Goal: Information Seeking & Learning: Learn about a topic

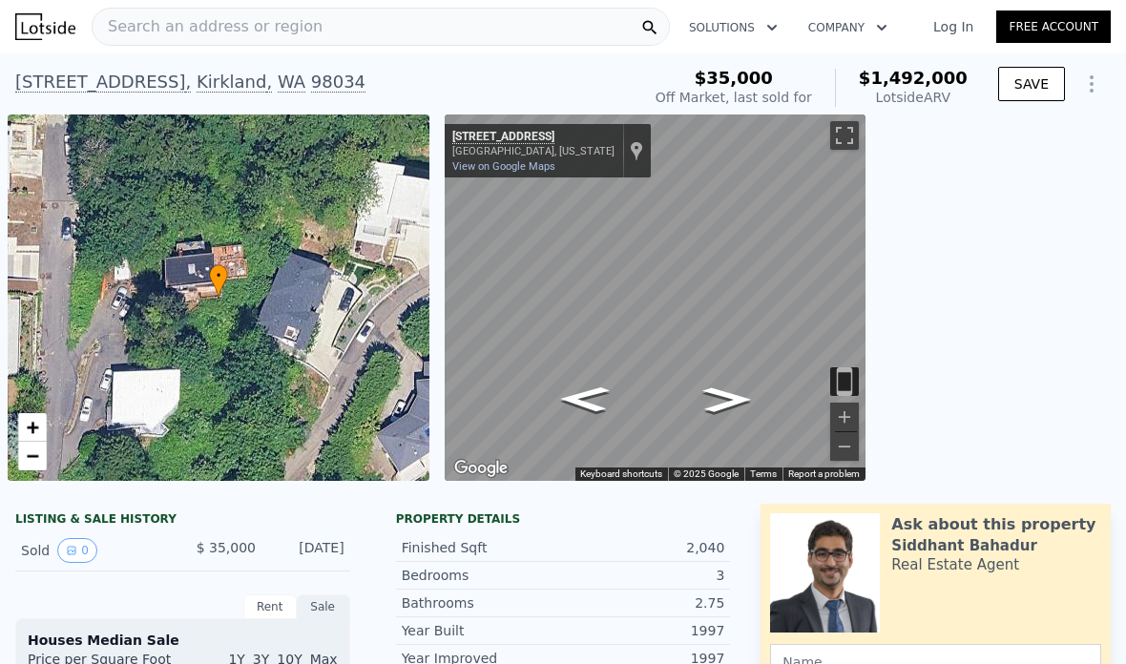
scroll to position [0, 586]
click at [584, 398] on icon "Go Southwest, NE 117th Pl" at bounding box center [583, 404] width 88 height 36
click at [630, 151] on div "Show location on map" at bounding box center [636, 150] width 13 height 21
click at [839, 136] on button "Toggle fullscreen view" at bounding box center [844, 135] width 29 height 29
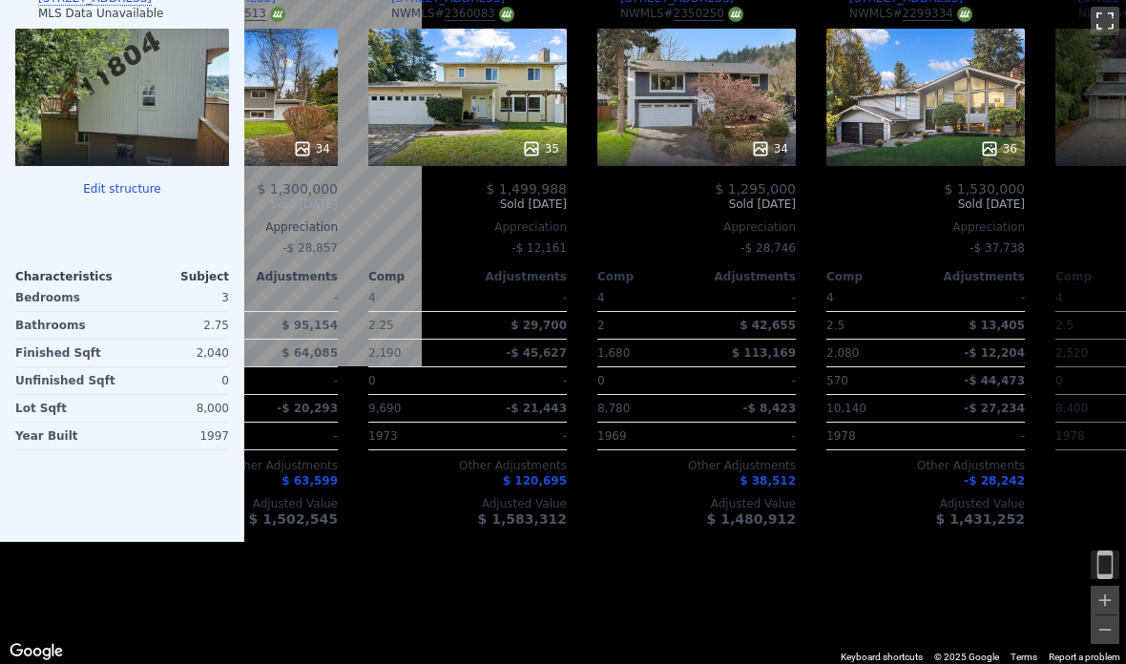
scroll to position [2023, 0]
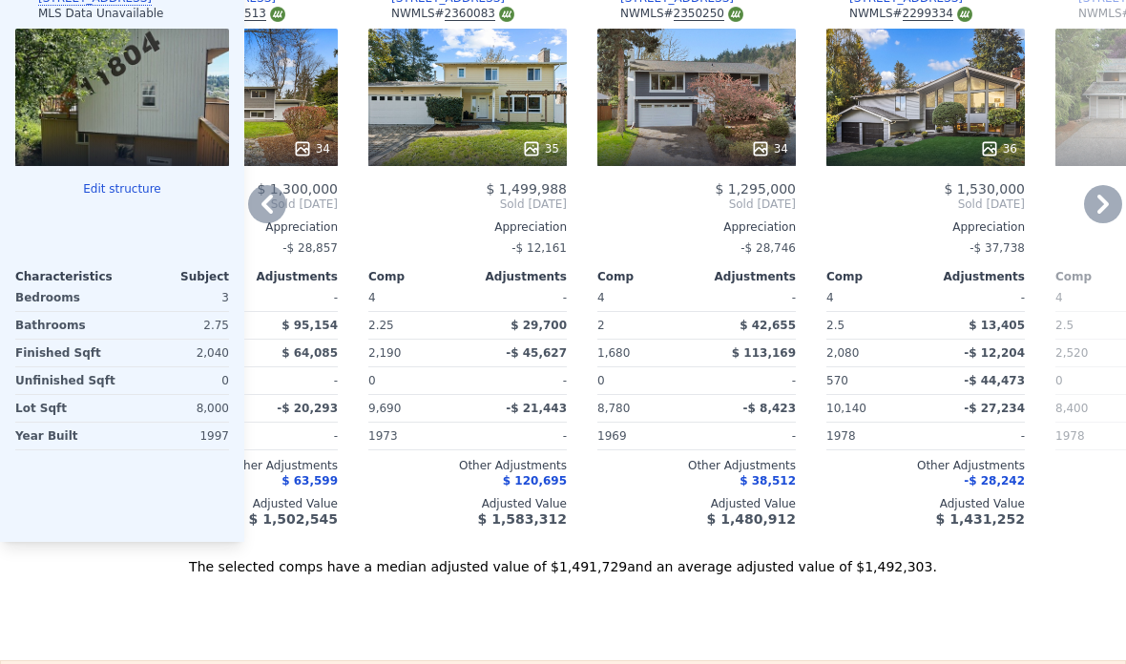
click at [764, 137] on div at bounding box center [696, 149] width 198 height 34
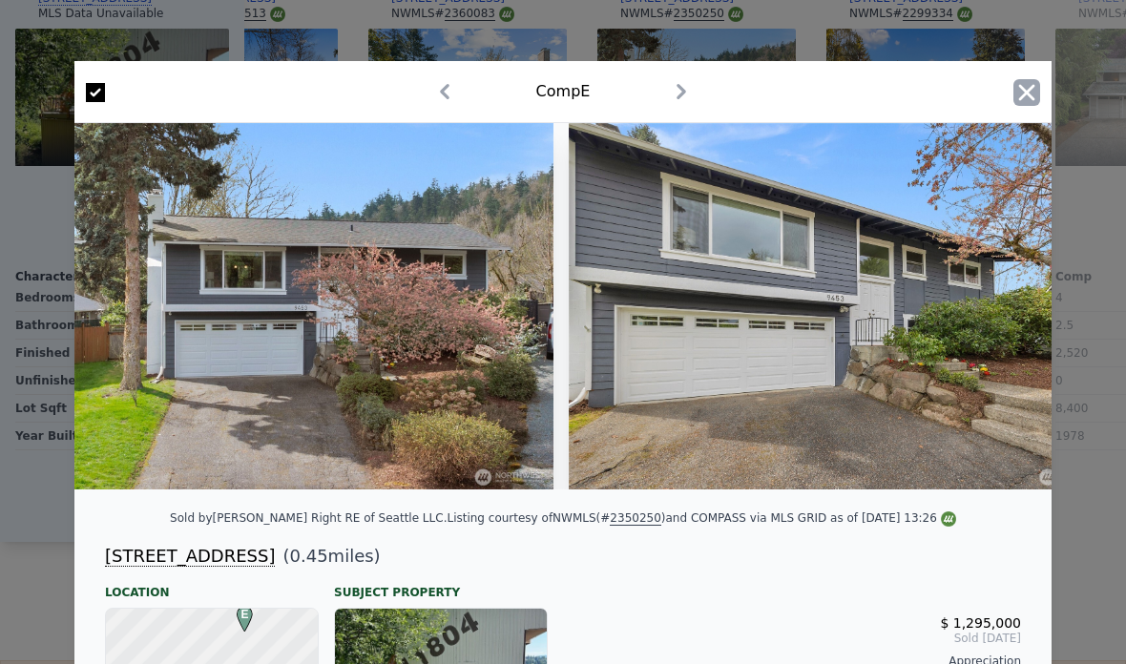
click at [1035, 90] on icon "button" at bounding box center [1026, 92] width 27 height 27
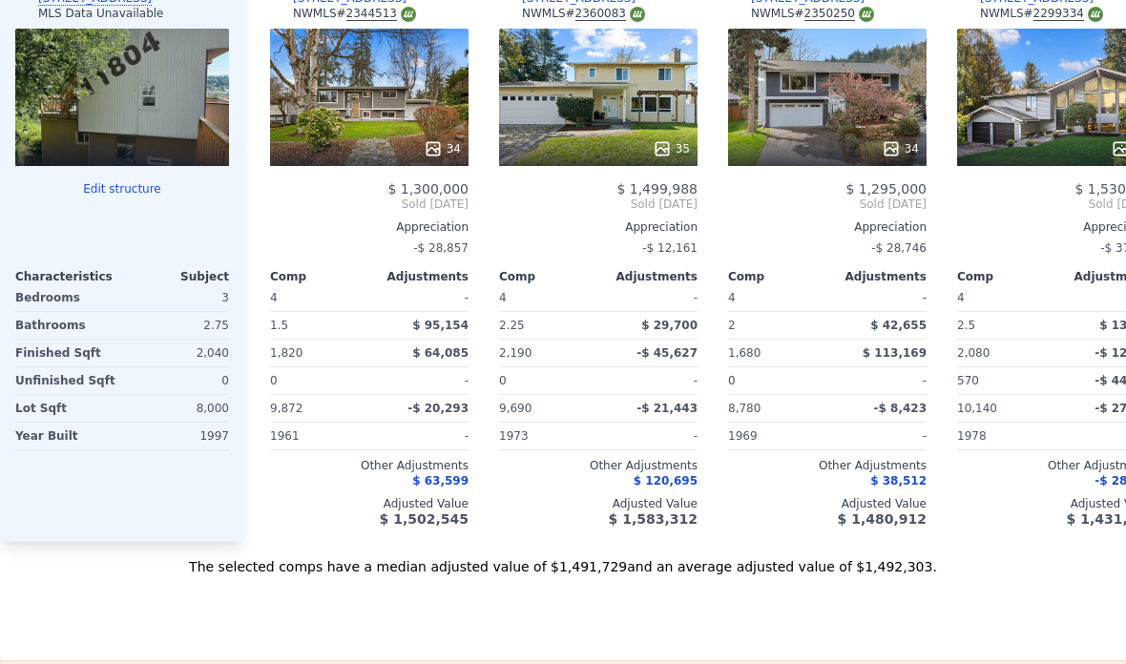
scroll to position [0, 454]
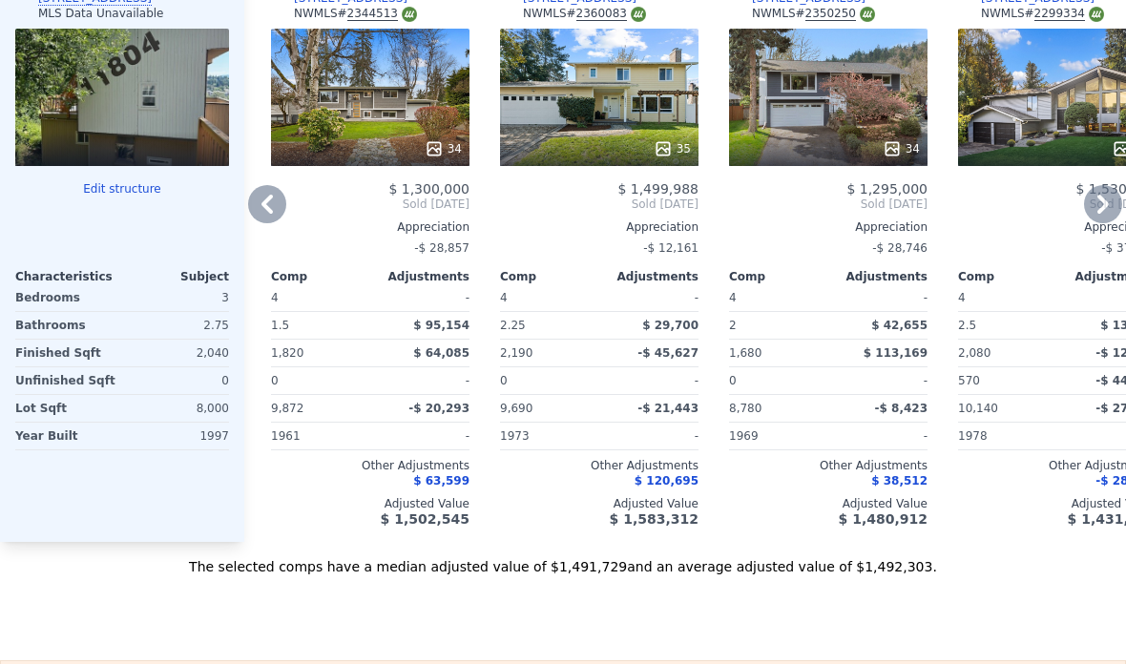
click at [444, 143] on div "34" at bounding box center [443, 148] width 37 height 19
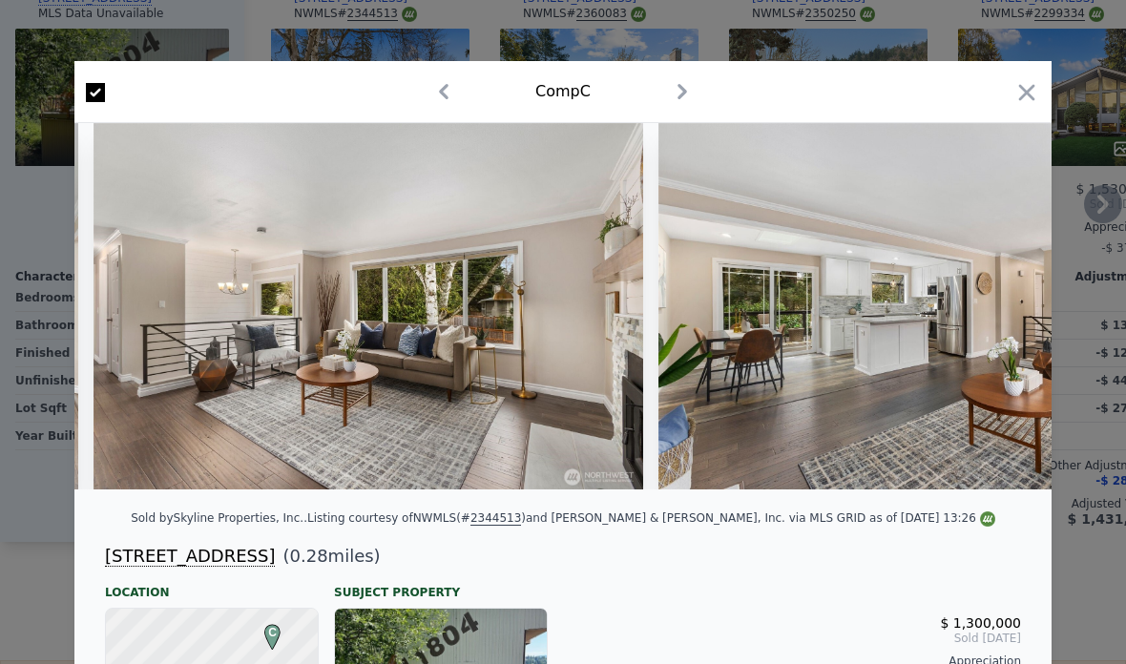
scroll to position [0, 2243]
click at [1029, 84] on icon "button" at bounding box center [1026, 92] width 27 height 27
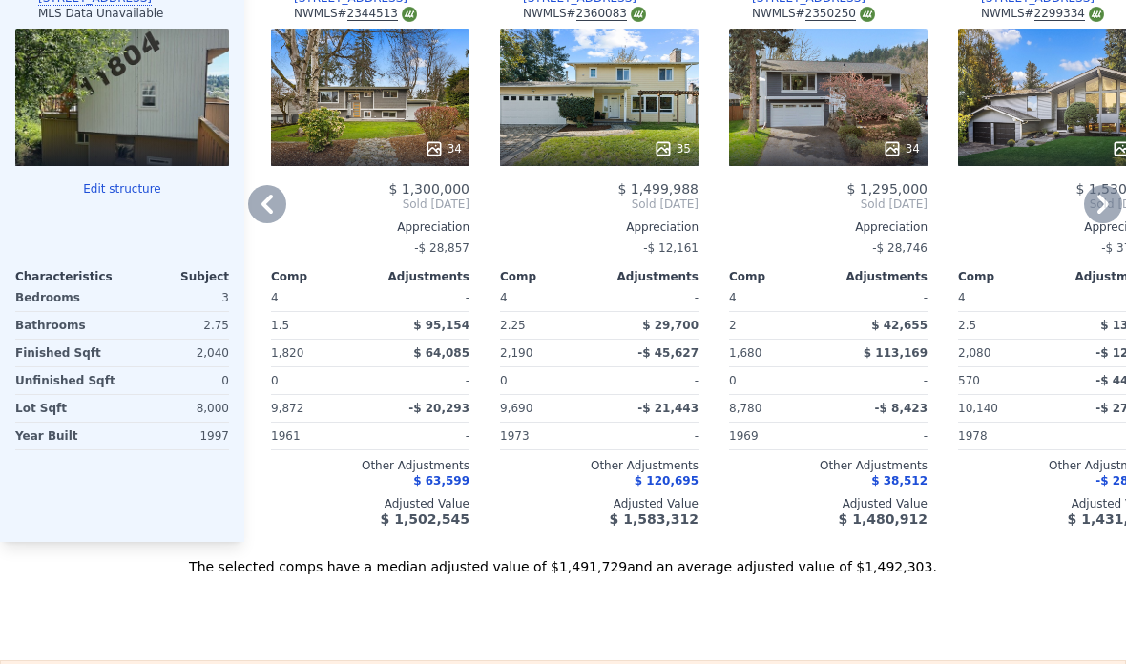
click at [407, 149] on div "34" at bounding box center [371, 148] width 182 height 19
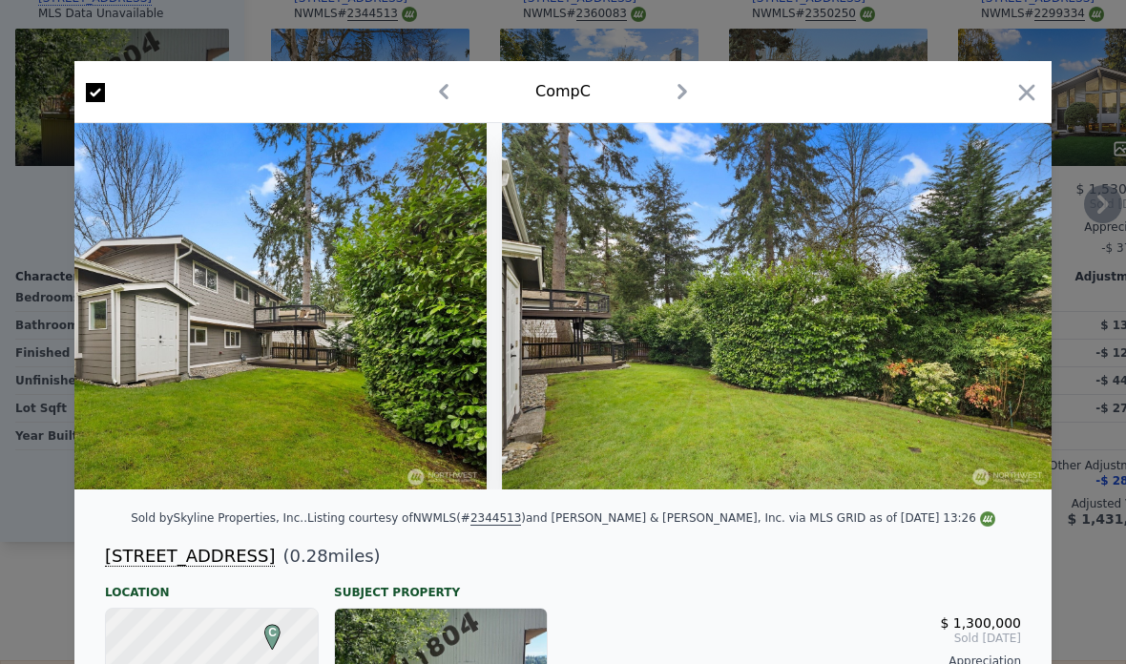
scroll to position [0, 17610]
click at [1023, 100] on icon "button" at bounding box center [1026, 92] width 27 height 27
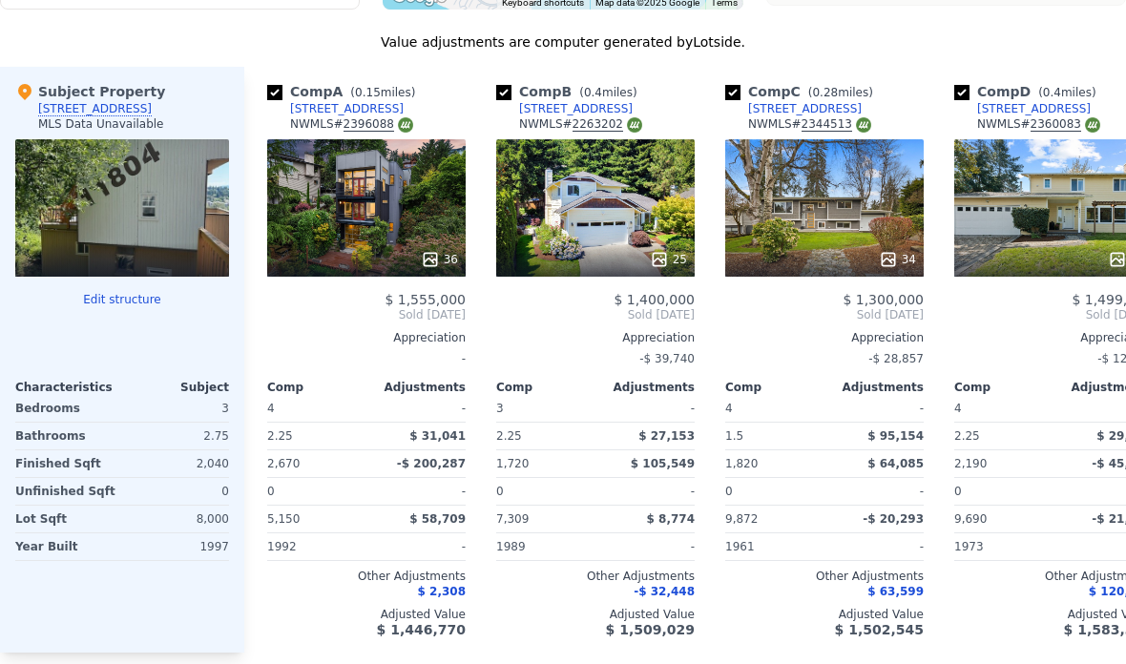
scroll to position [1912, 0]
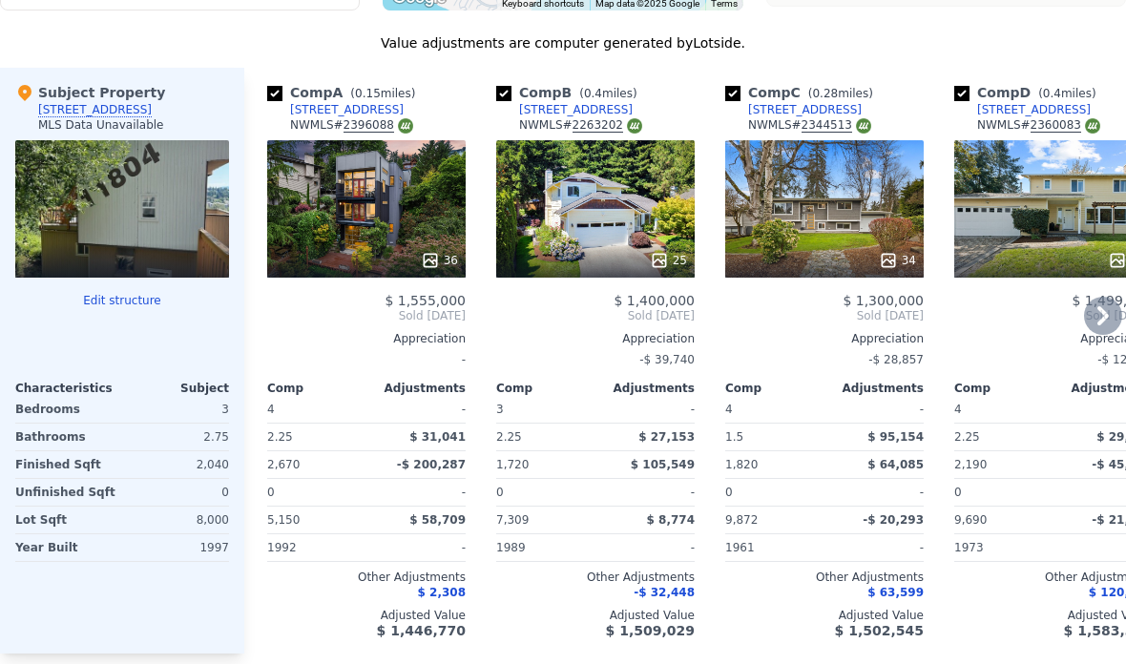
click at [427, 234] on div "36" at bounding box center [366, 208] width 198 height 137
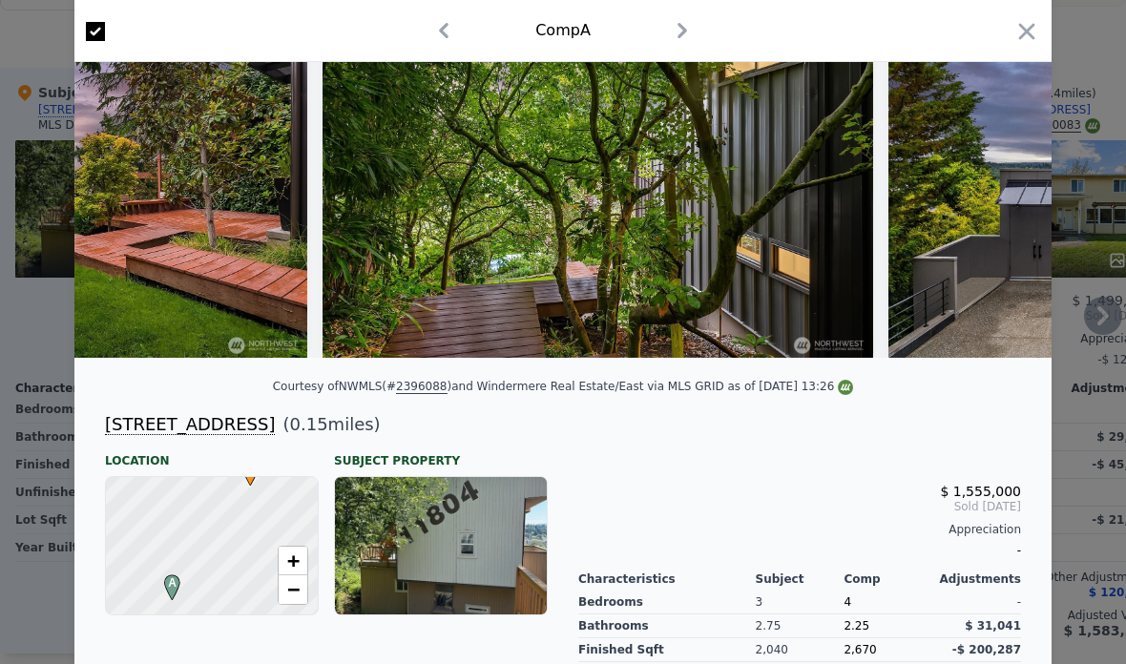
scroll to position [0, 16543]
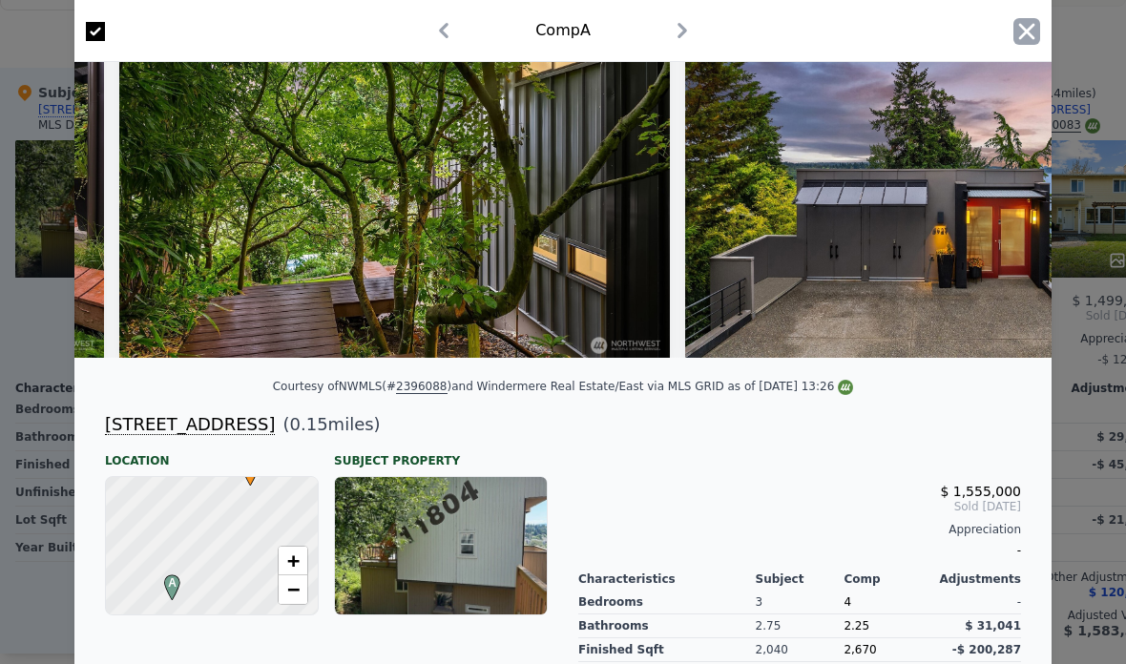
click at [1026, 33] on icon "button" at bounding box center [1027, 31] width 16 height 16
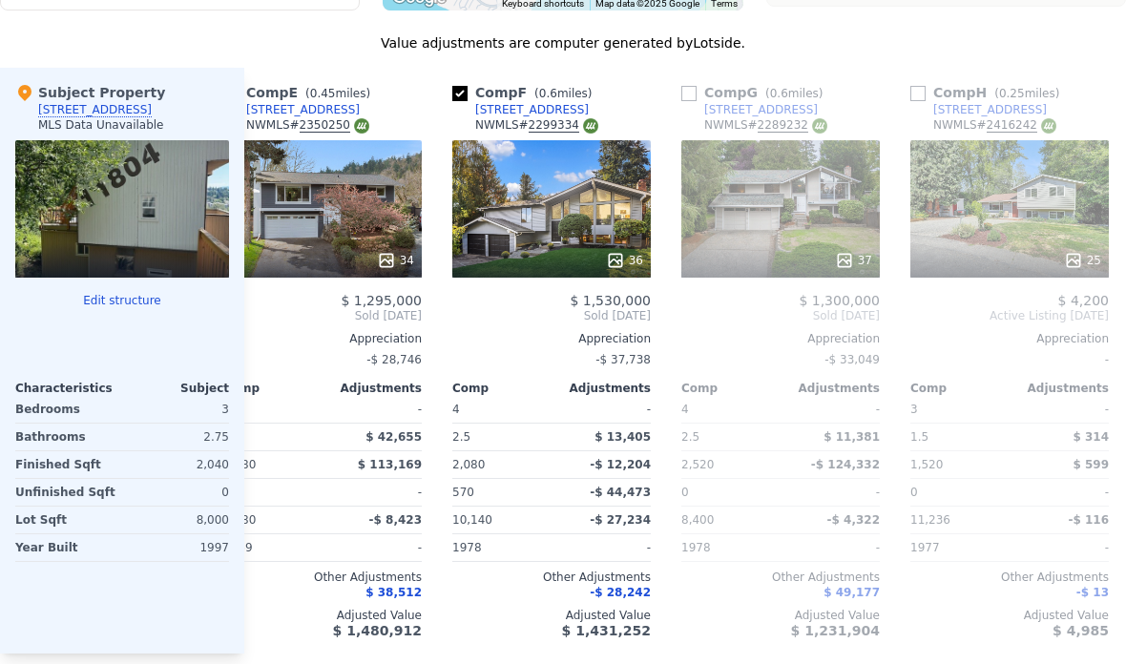
scroll to position [0, 959]
